Goal: Task Accomplishment & Management: Use online tool/utility

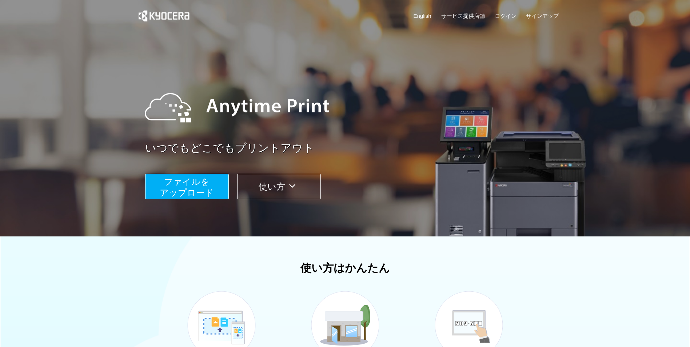
click at [220, 182] on button "ファイルを ​​アップロード" at bounding box center [187, 186] width 84 height 25
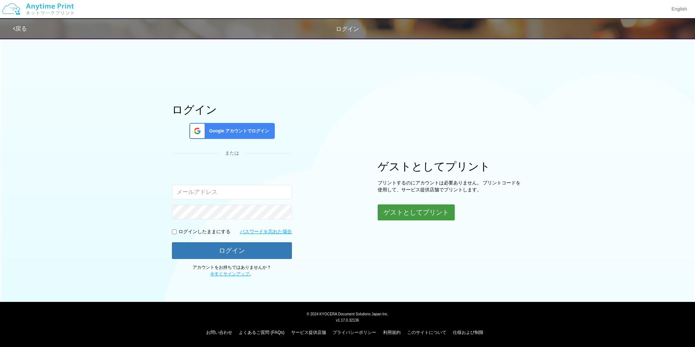
click at [387, 210] on button "ゲストとしてプリント" at bounding box center [416, 212] width 77 height 16
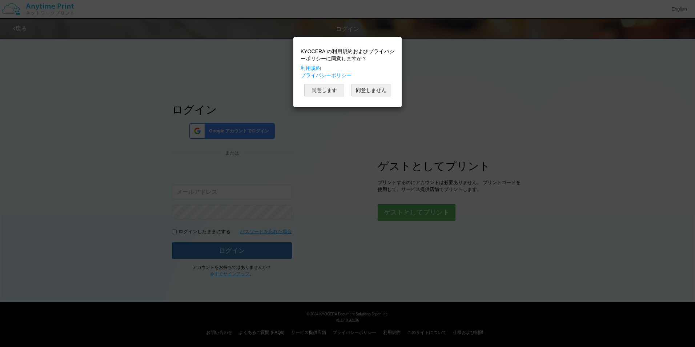
click at [327, 88] on button "同意します" at bounding box center [324, 90] width 40 height 12
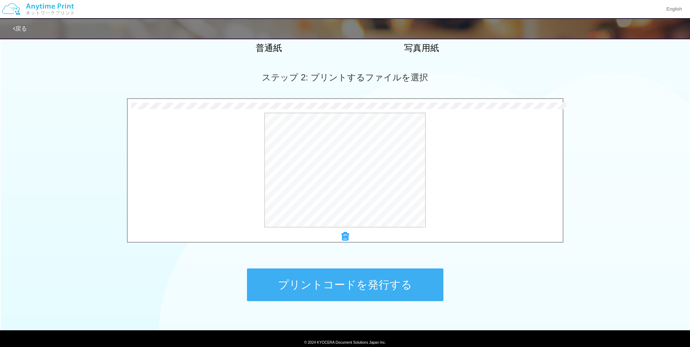
scroll to position [206, 0]
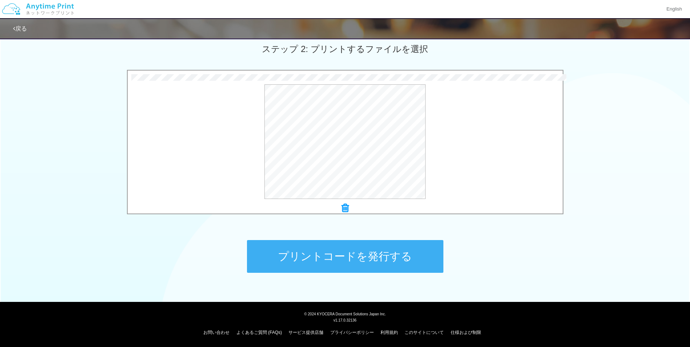
click at [374, 264] on button "プリントコードを発行する" at bounding box center [345, 256] width 196 height 33
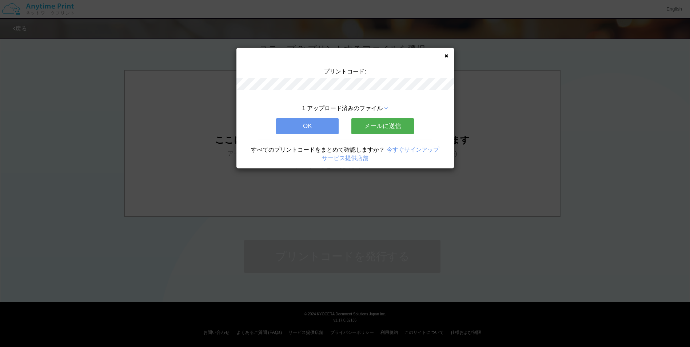
scroll to position [0, 0]
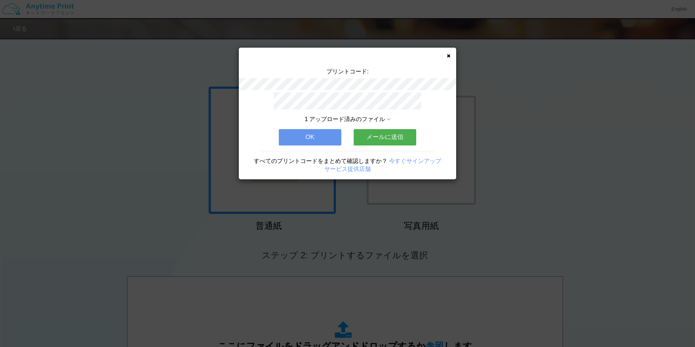
click at [326, 143] on div "1 アップロード済みのファイル OK メールに送信 すべてのプリントコードをまとめて確認しますか？ 今すぐサインアップ サービス提供店舗" at bounding box center [347, 135] width 217 height 87
click at [327, 137] on button "OK" at bounding box center [310, 137] width 63 height 16
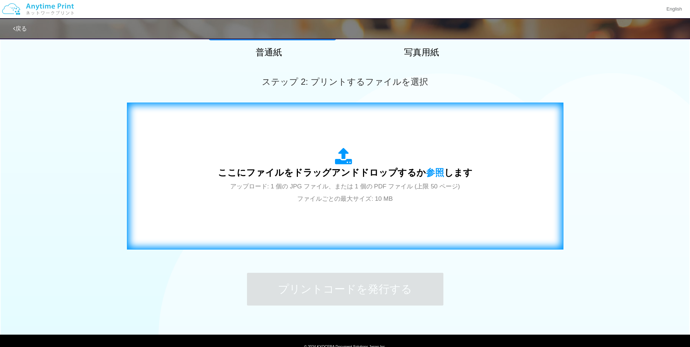
scroll to position [182, 0]
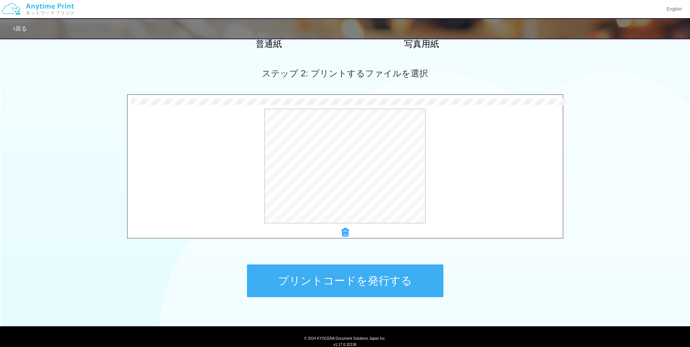
click at [367, 281] on button "プリントコードを発行する" at bounding box center [345, 280] width 196 height 33
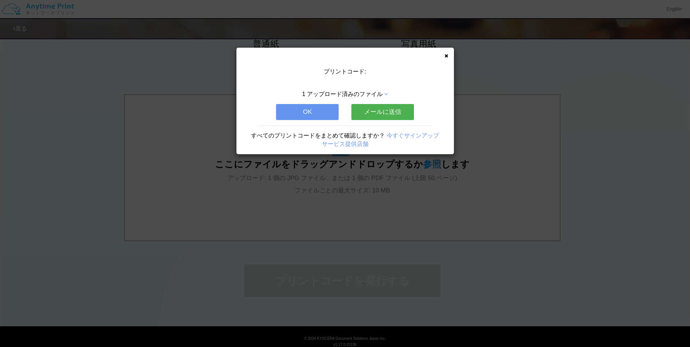
scroll to position [0, 0]
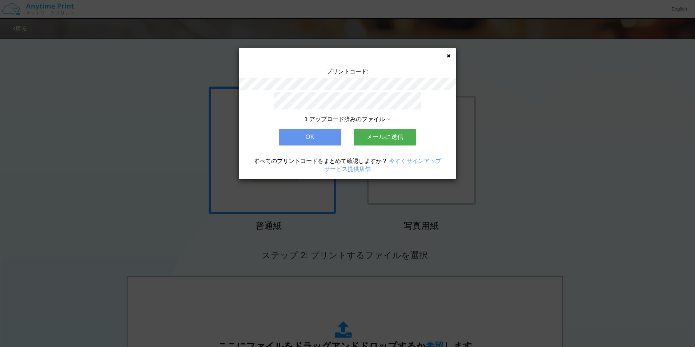
click at [449, 52] on div "プリントコード: 1 アップロード済みのファイル OK メールに送信 すべてのプリントコードをまとめて確認しますか？ 今すぐサインアップ サービス提供店舗" at bounding box center [347, 114] width 217 height 132
click at [450, 56] on icon at bounding box center [449, 55] width 4 height 5
